Goal: Task Accomplishment & Management: Manage account settings

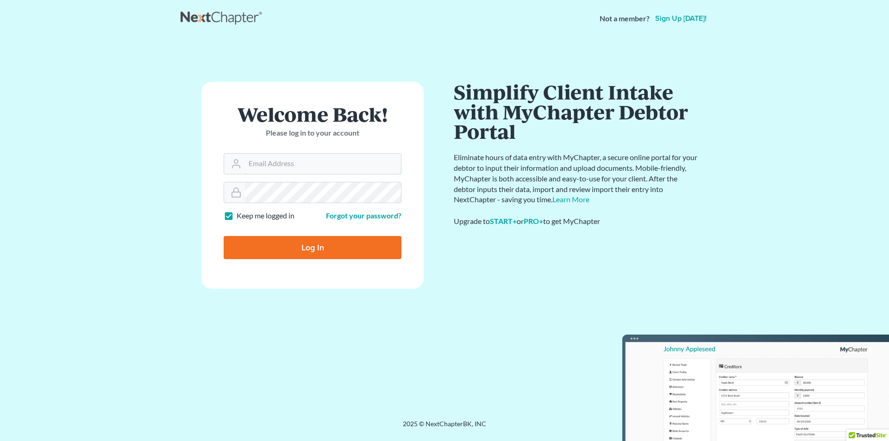
type input "martinc@nlsa.us"
click at [327, 251] on input "Log In" at bounding box center [313, 247] width 178 height 23
type input "Thinking..."
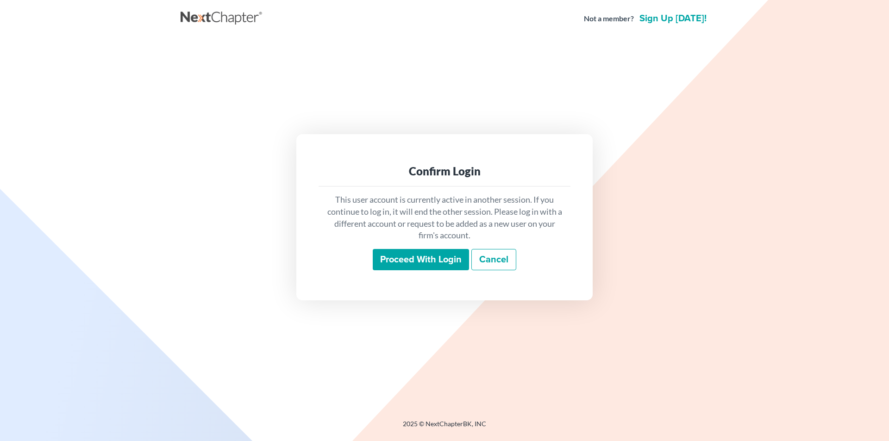
click at [494, 265] on link "Cancel" at bounding box center [493, 259] width 45 height 21
